Goal: Task Accomplishment & Management: Use online tool/utility

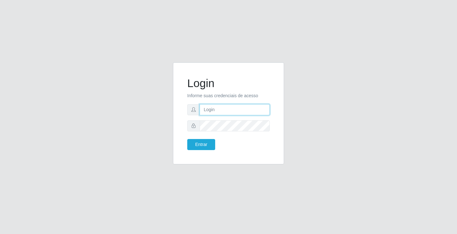
click at [237, 109] on input "text" at bounding box center [234, 109] width 70 height 11
type input "zivaneide@ideal"
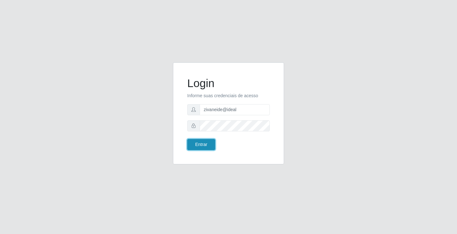
click at [193, 145] on button "Entrar" at bounding box center [201, 144] width 28 height 11
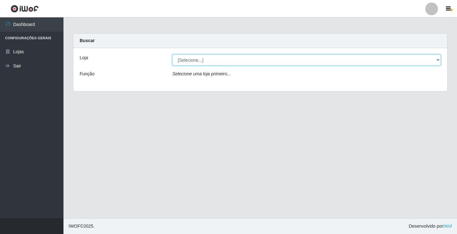
click at [436, 61] on select "[Selecione...] Ideal - Conceição" at bounding box center [306, 60] width 268 height 11
select select "231"
click at [172, 55] on select "[Selecione...] Ideal - Conceição" at bounding box center [306, 60] width 268 height 11
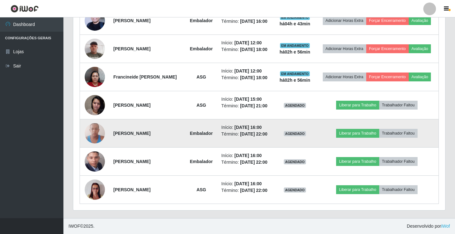
scroll to position [338, 0]
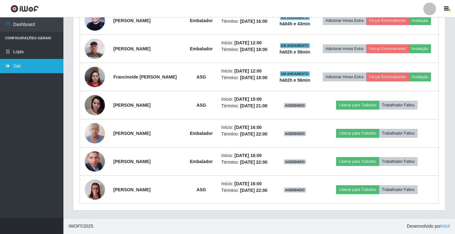
click at [39, 69] on link "Sair" at bounding box center [31, 66] width 63 height 14
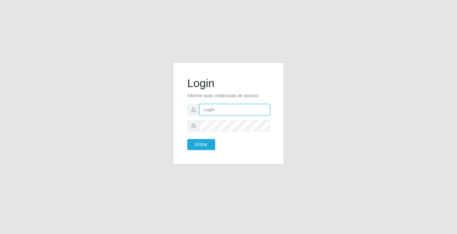
click at [251, 111] on input "text" at bounding box center [234, 109] width 70 height 11
type input "zivaneide@ideal"
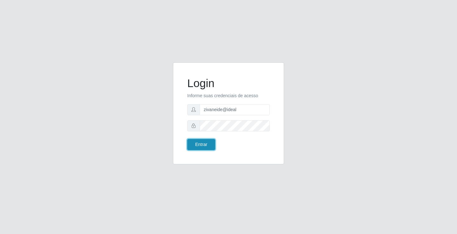
click at [199, 145] on button "Entrar" at bounding box center [201, 144] width 28 height 11
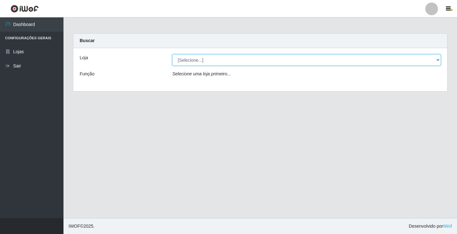
click at [436, 59] on select "[Selecione...] Ideal - Conceição" at bounding box center [306, 60] width 268 height 11
select select "231"
click at [172, 55] on select "[Selecione...] Ideal - Conceição" at bounding box center [306, 60] width 268 height 11
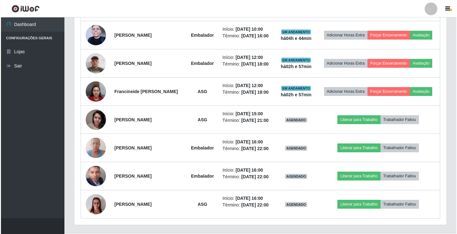
scroll to position [285, 0]
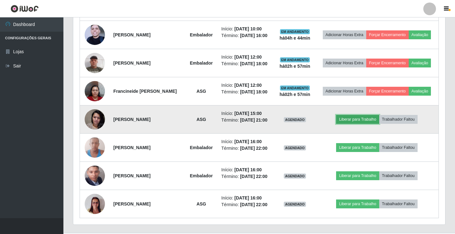
click at [364, 124] on button "Liberar para Trabalho" at bounding box center [357, 119] width 43 height 9
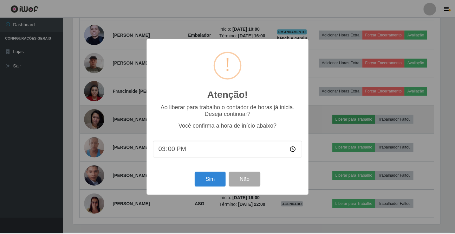
scroll to position [132, 369]
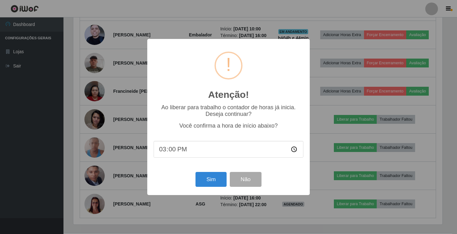
click at [199, 189] on div "Sim Não" at bounding box center [228, 180] width 150 height 18
click at [206, 178] on button "Sim" at bounding box center [210, 179] width 31 height 15
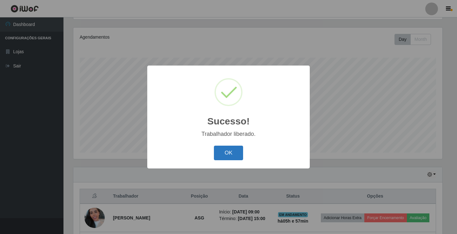
click at [236, 147] on button "OK" at bounding box center [228, 153] width 29 height 15
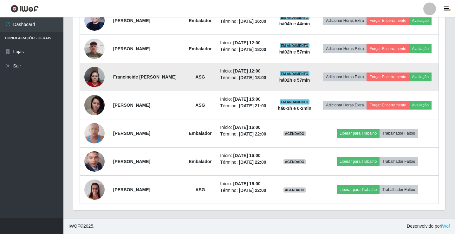
scroll to position [338, 0]
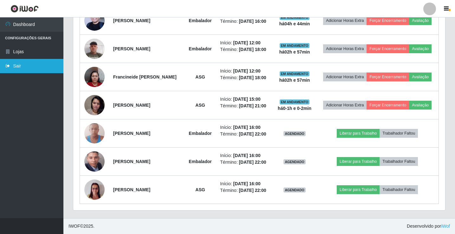
click at [41, 68] on link "Sair" at bounding box center [31, 66] width 63 height 14
